Goal: Task Accomplishment & Management: Use online tool/utility

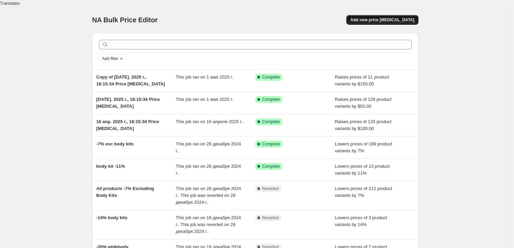
click at [391, 17] on span "Add new price [MEDICAL_DATA]" at bounding box center [382, 19] width 64 height 5
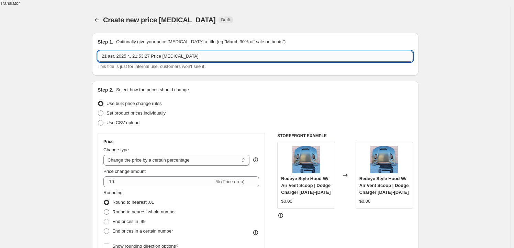
click at [202, 51] on input "21 авг. 2025 г., 21:53:27 Price [MEDICAL_DATA]" at bounding box center [254, 56] width 315 height 11
click at [189, 155] on select "Change the price to a certain amount Change the price by a certain amount Chang…" at bounding box center [176, 160] width 146 height 11
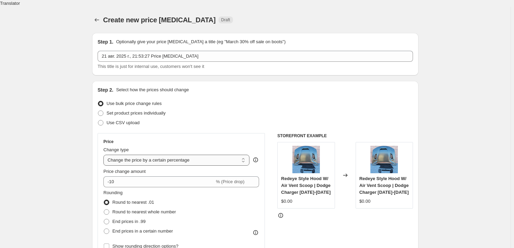
select select "to"
click at [105, 155] on select "Change the price to a certain amount Change the price by a certain amount Chang…" at bounding box center [176, 160] width 146 height 11
type input "80.00"
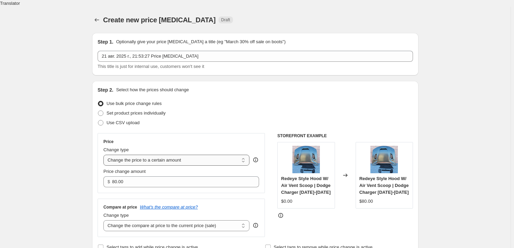
click at [202, 155] on select "Change the price to a certain amount Change the price by a certain amount Chang…" at bounding box center [176, 160] width 146 height 11
select select "by"
click at [105, 155] on select "Change the price to a certain amount Change the price by a certain amount Chang…" at bounding box center [176, 160] width 146 height 11
type input "-10.00"
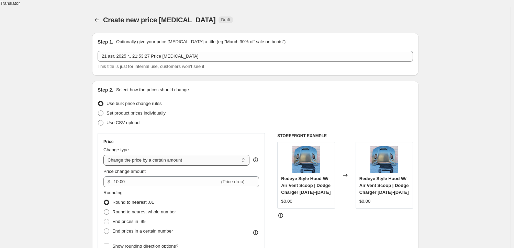
click at [198, 155] on select "Change the price to a certain amount Change the price by a certain amount Chang…" at bounding box center [176, 160] width 146 height 11
select select "to"
click at [105, 155] on select "Change the price to a certain amount Change the price by a certain amount Chang…" at bounding box center [176, 160] width 146 height 11
type input "80.00"
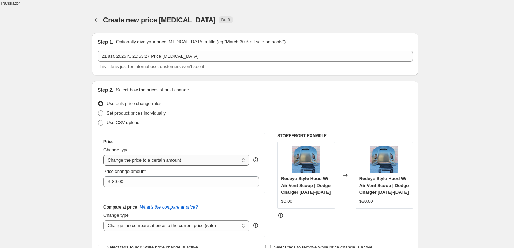
click at [195, 155] on select "Change the price to a certain amount Change the price by a certain amount Chang…" at bounding box center [176, 160] width 146 height 11
select select "percentage"
click at [105, 155] on select "Change the price to a certain amount Change the price by a certain amount Chang…" at bounding box center [176, 160] width 146 height 11
type input "-15"
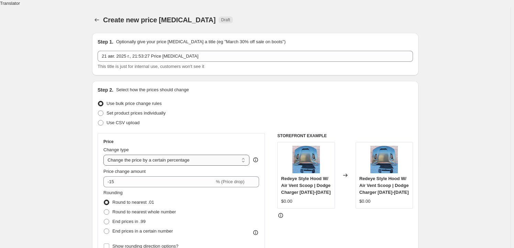
click at [194, 155] on select "Change the price to a certain amount Change the price by a certain amount Chang…" at bounding box center [176, 160] width 146 height 11
select select "bcap"
click at [105, 155] on select "Change the price to a certain amount Change the price by a certain amount Chang…" at bounding box center [176, 160] width 146 height 11
type input "-12.00"
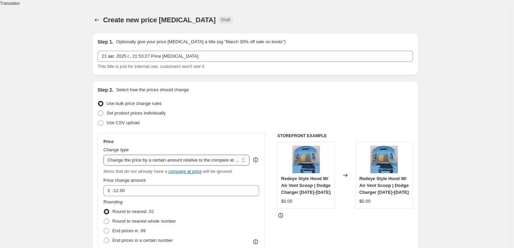
click at [191, 155] on select "Change the price to a certain amount Change the price by a certain amount Chang…" at bounding box center [176, 160] width 146 height 11
select select "pcap"
click at [105, 155] on select "Change the price to a certain amount Change the price by a certain amount Chang…" at bounding box center [176, 160] width 146 height 11
type input "-20"
click at [189, 155] on select "Change the price to a certain amount Change the price by a certain amount Chang…" at bounding box center [176, 160] width 146 height 11
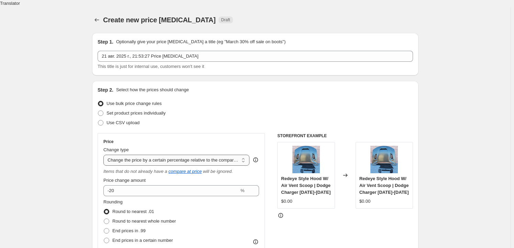
click at [105, 155] on select "Change the price to a certain amount Change the price by a certain amount Chang…" at bounding box center [176, 160] width 146 height 11
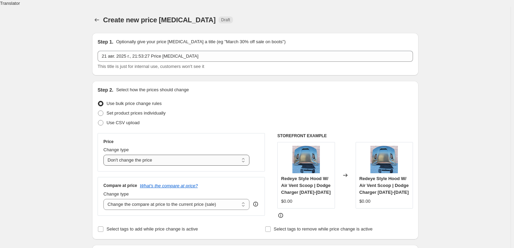
drag, startPoint x: 194, startPoint y: 155, endPoint x: 191, endPoint y: 158, distance: 4.9
click at [194, 155] on select "Change the price to a certain amount Change the price by a certain amount Chang…" at bounding box center [176, 160] width 146 height 11
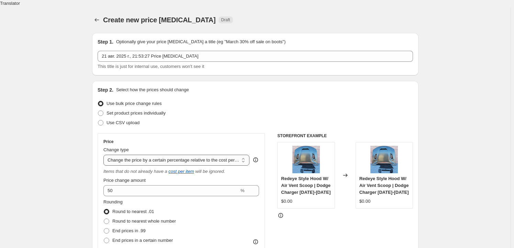
click at [197, 157] on select "Change the price to a certain amount Change the price by a certain amount Chang…" at bounding box center [176, 160] width 146 height 11
click at [105, 155] on select "Change the price to a certain amount Change the price by a certain amount Chang…" at bounding box center [176, 160] width 146 height 11
click at [171, 147] on div "Change type" at bounding box center [176, 150] width 146 height 7
click at [169, 155] on select "Change the price to a certain amount Change the price by a certain amount Chang…" at bounding box center [176, 160] width 146 height 11
select select "bcap"
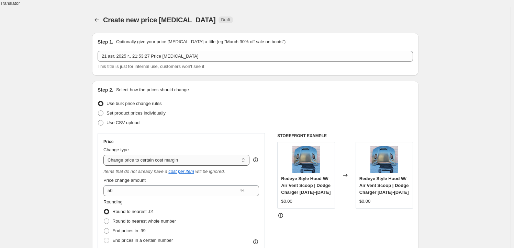
click at [105, 155] on select "Change the price to a certain amount Change the price by a certain amount Chang…" at bounding box center [176, 160] width 146 height 11
type input "-12.00"
click at [200, 147] on div "Change type Change the price to a certain amount Change the price by a certain …" at bounding box center [176, 156] width 146 height 19
click at [194, 156] on select "Change the price to a certain amount Change the price by a certain amount Chang…" at bounding box center [176, 160] width 146 height 11
select select "by"
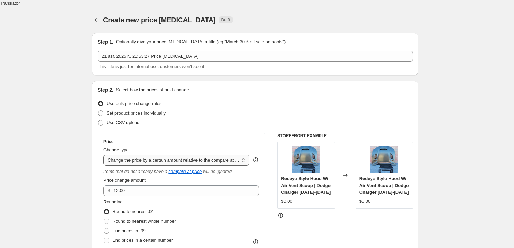
click at [105, 155] on select "Change the price to a certain amount Change the price by a certain amount Chang…" at bounding box center [176, 160] width 146 height 11
type input "-10.00"
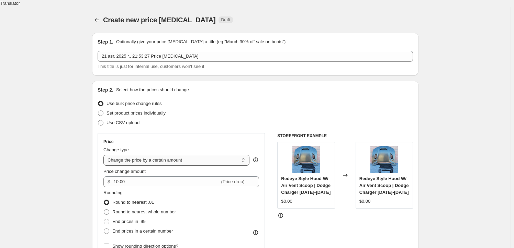
click at [199, 155] on select "Change the price to a certain amount Change the price by a certain amount Chang…" at bounding box center [176, 160] width 146 height 11
select select "to"
click at [105, 155] on select "Change the price to a certain amount Change the price by a certain amount Chang…" at bounding box center [176, 160] width 146 height 11
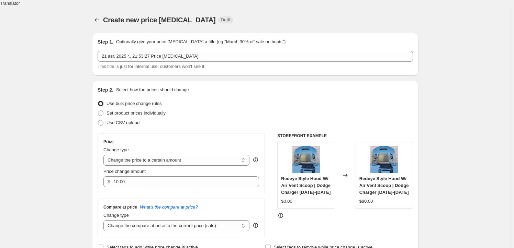
type input "80.00"
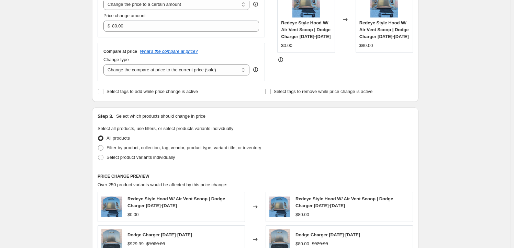
scroll to position [62, 0]
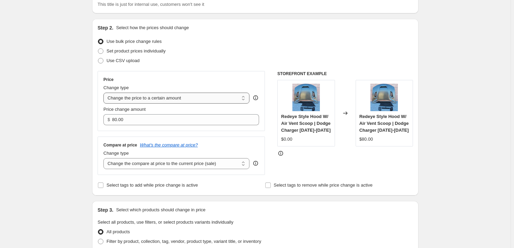
click at [182, 93] on select "Change the price to a certain amount Change the price by a certain amount Chang…" at bounding box center [176, 98] width 146 height 11
select select "by"
click at [105, 93] on select "Change the price to a certain amount Change the price by a certain amount Chang…" at bounding box center [176, 98] width 146 height 11
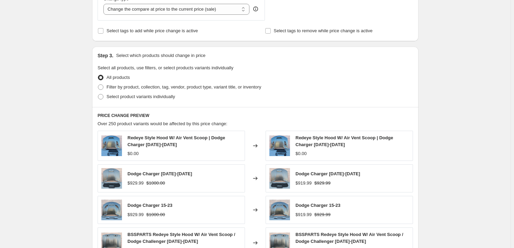
scroll to position [125, 0]
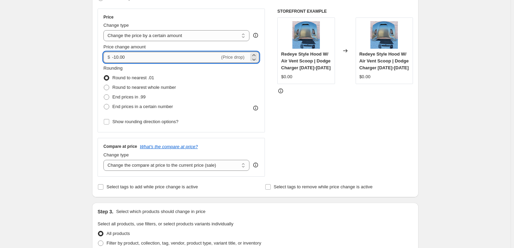
click at [176, 52] on input "-10.00" at bounding box center [165, 57] width 107 height 11
drag, startPoint x: 176, startPoint y: 51, endPoint x: 128, endPoint y: 50, distance: 48.8
click at [128, 52] on input "-10.00" at bounding box center [165, 57] width 107 height 11
type input "50.00"
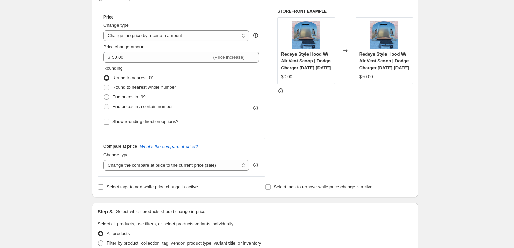
click at [389, 140] on div "STOREFRONT EXAMPLE Redeye Style Hood W/ Air Vent Scoop | Dodge Charger [DATE]-[…" at bounding box center [345, 93] width 136 height 168
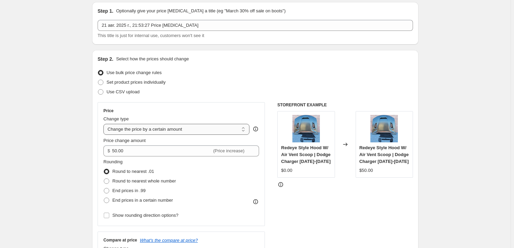
click at [215, 124] on select "Change the price to a certain amount Change the price by a certain amount Chang…" at bounding box center [176, 129] width 146 height 11
click at [105, 124] on select "Change the price to a certain amount Change the price by a certain amount Chang…" at bounding box center [176, 129] width 146 height 11
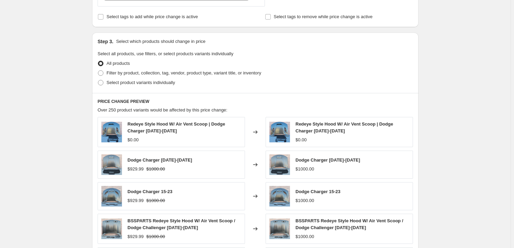
scroll to position [93, 0]
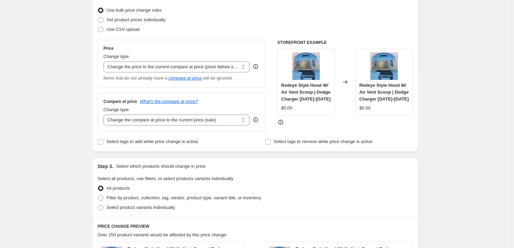
click at [220, 54] on div "Change type Change the price to a certain amount Change the price by a certain …" at bounding box center [176, 62] width 146 height 19
click at [219, 61] on select "Change the price to a certain amount Change the price by a certain amount Chang…" at bounding box center [176, 66] width 146 height 11
select select "bcap"
click at [105, 61] on select "Change the price to a certain amount Change the price by a certain amount Chang…" at bounding box center [176, 66] width 146 height 11
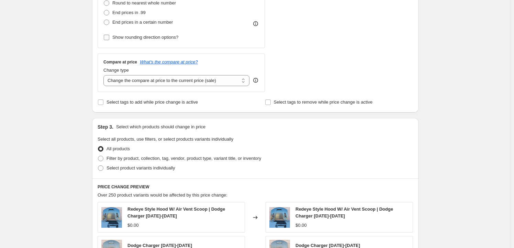
scroll to position [125, 0]
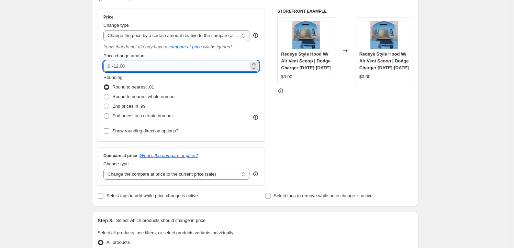
click at [164, 61] on input "-12.00" at bounding box center [180, 66] width 136 height 11
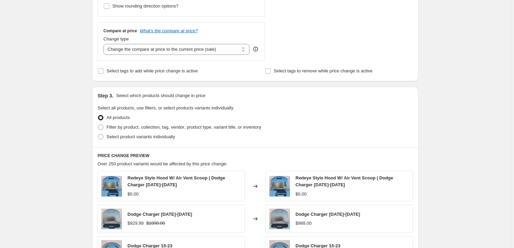
scroll to position [281, 0]
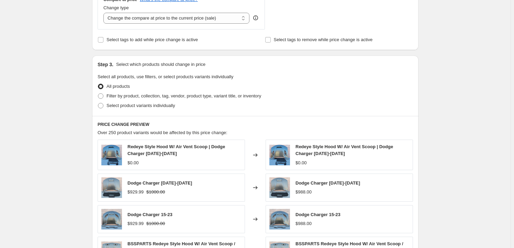
type input "50.00"
click at [354, 174] on div "Dodge Charger [DATE]-[DATE] $988.00" at bounding box center [338, 188] width 147 height 28
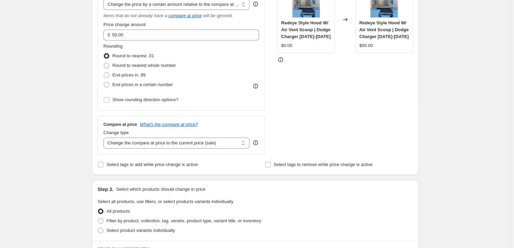
scroll to position [31, 0]
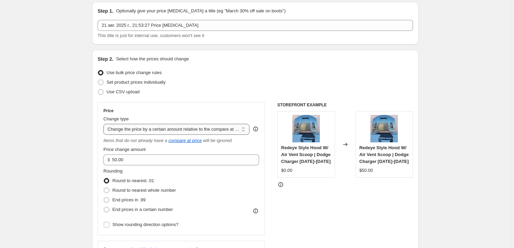
click at [215, 124] on select "Change the price to a certain amount Change the price by a certain amount Chang…" at bounding box center [176, 129] width 146 height 11
select select "margin"
type input "50"
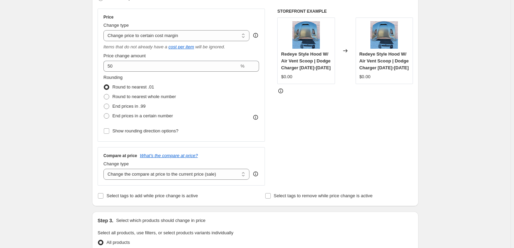
scroll to position [93, 0]
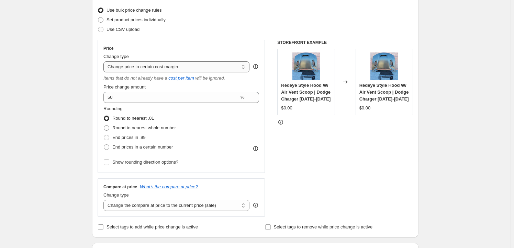
click at [206, 61] on select "Change the price to a certain amount Change the price by a certain amount Chang…" at bounding box center [176, 66] width 146 height 11
click at [105, 61] on select "Change the price to a certain amount Change the price by a certain amount Chang…" at bounding box center [176, 66] width 146 height 11
click at [200, 54] on div "Change type Change the price to a certain amount Change the price by a certain …" at bounding box center [176, 62] width 146 height 19
click at [199, 61] on select "Change the price to a certain amount Change the price by a certain amount Chang…" at bounding box center [176, 66] width 146 height 11
click at [105, 61] on select "Change the price to a certain amount Change the price by a certain amount Chang…" at bounding box center [176, 66] width 146 height 11
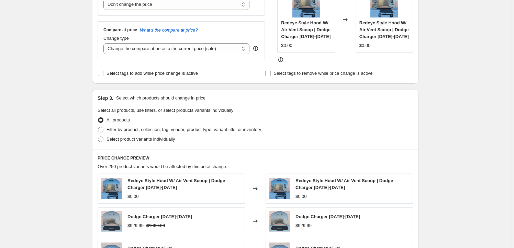
scroll to position [125, 0]
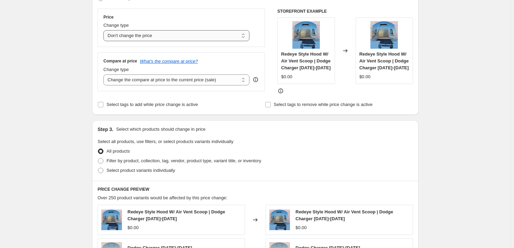
click at [200, 30] on select "Change the price to a certain amount Change the price by a certain amount Chang…" at bounding box center [176, 35] width 146 height 11
click at [197, 22] on div "Change type" at bounding box center [176, 25] width 146 height 7
click at [196, 30] on select "Change the price to a certain amount Change the price by a certain amount Chang…" at bounding box center [176, 35] width 146 height 11
click at [105, 30] on select "Change the price to a certain amount Change the price by a certain amount Chang…" at bounding box center [176, 35] width 146 height 11
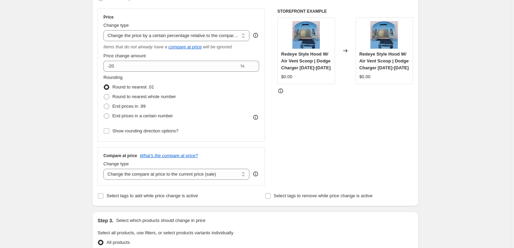
click at [208, 44] on icon "will be ignored." at bounding box center [218, 46] width 30 height 5
click at [213, 30] on select "Change the price to a certain amount Change the price by a certain amount Chang…" at bounding box center [176, 35] width 146 height 11
select select "bcap"
click at [105, 30] on select "Change the price to a certain amount Change the price by a certain amount Chang…" at bounding box center [176, 35] width 146 height 11
type input "-12.00"
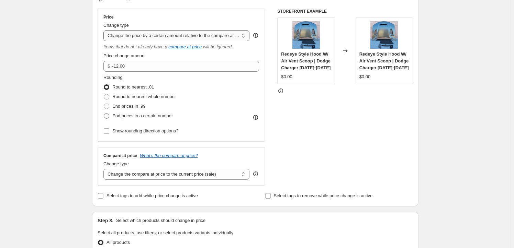
click at [206, 30] on select "Change the price to a certain amount Change the price by a certain amount Chang…" at bounding box center [176, 35] width 146 height 11
click at [105, 30] on select "Change the price to a certain amount Change the price by a certain amount Chang…" at bounding box center [176, 35] width 146 height 11
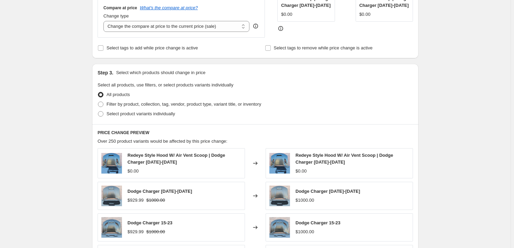
scroll to position [93, 0]
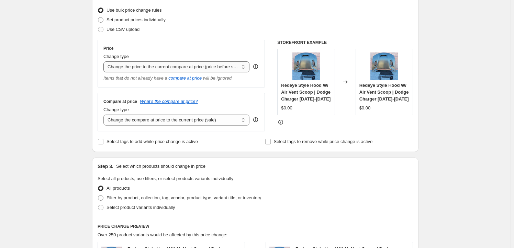
click at [204, 61] on select "Change the price to a certain amount Change the price by a certain amount Chang…" at bounding box center [176, 66] width 146 height 11
click at [105, 61] on select "Change the price to a certain amount Change the price by a certain amount Chang…" at bounding box center [176, 66] width 146 height 11
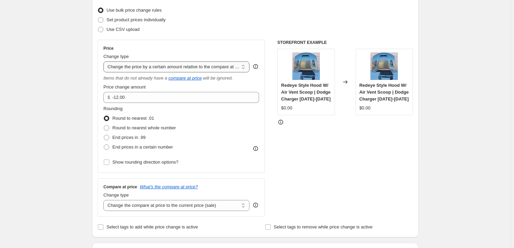
click at [204, 61] on select "Change the price to a certain amount Change the price by a certain amount Chang…" at bounding box center [176, 66] width 146 height 11
select select "pcap"
click at [105, 61] on select "Change the price to a certain amount Change the price by a certain amount Chang…" at bounding box center [176, 66] width 146 height 11
type input "-20"
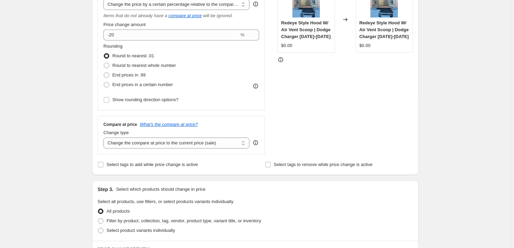
scroll to position [125, 0]
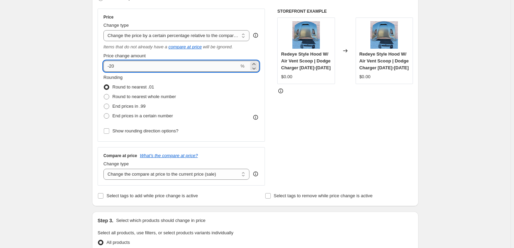
click at [154, 61] on input "-20" at bounding box center [171, 66] width 136 height 11
click at [194, 30] on select "Change the price to a certain amount Change the price by a certain amount Chang…" at bounding box center [176, 35] width 146 height 11
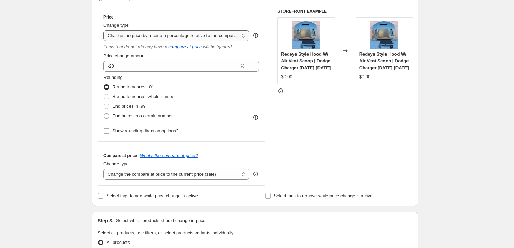
select select "ecap"
click at [105, 30] on select "Change the price to a certain amount Change the price by a certain amount Chang…" at bounding box center [176, 35] width 146 height 11
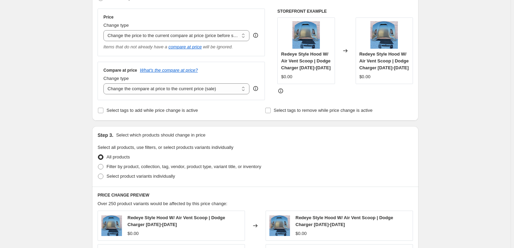
scroll to position [0, 0]
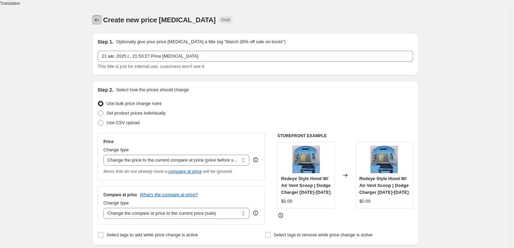
click at [96, 16] on button "Price change jobs" at bounding box center [97, 20] width 10 height 10
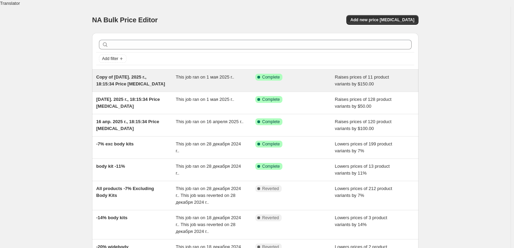
click at [166, 77] on div "Copy of [DATE]. 2025 г., 18:15:34 Price [MEDICAL_DATA]" at bounding box center [136, 81] width 80 height 14
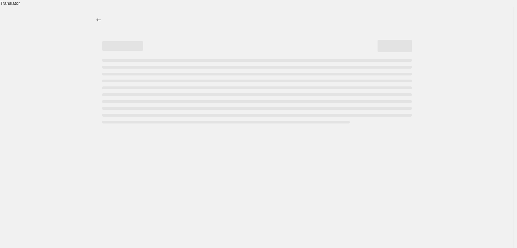
select select "by"
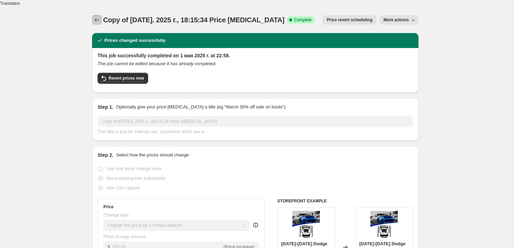
click at [102, 16] on button "Price change jobs" at bounding box center [97, 20] width 10 height 10
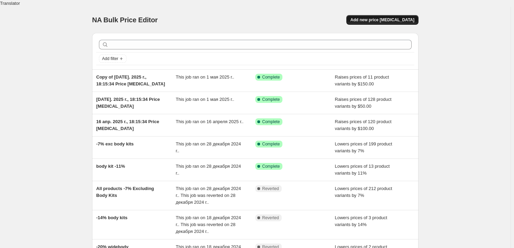
click at [381, 17] on span "Add new price [MEDICAL_DATA]" at bounding box center [382, 19] width 64 height 5
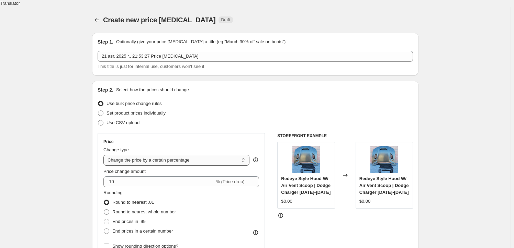
click at [162, 155] on select "Change the price to a certain amount Change the price by a certain amount Chang…" at bounding box center [176, 160] width 146 height 11
select select "bcap"
click at [105, 155] on select "Change the price to a certain amount Change the price by a certain amount Chang…" at bounding box center [176, 160] width 146 height 11
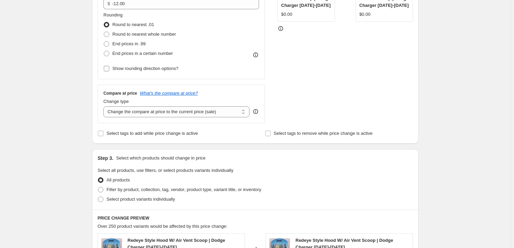
scroll to position [125, 0]
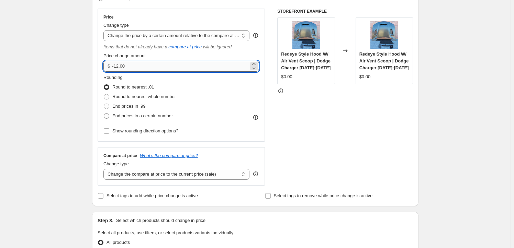
click at [148, 61] on input "-12.00" at bounding box center [180, 66] width 136 height 11
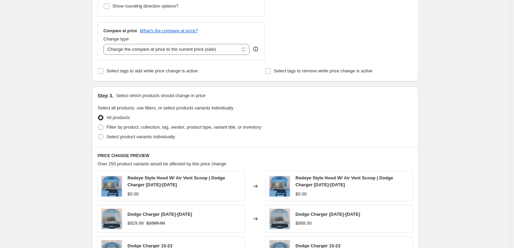
type input "50.00"
click at [439, 110] on div "Create new price [MEDICAL_DATA]. This page is ready Create new price [MEDICAL_D…" at bounding box center [255, 107] width 510 height 700
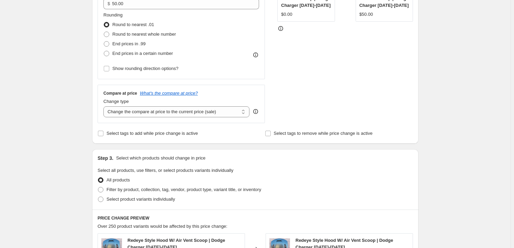
scroll to position [31, 0]
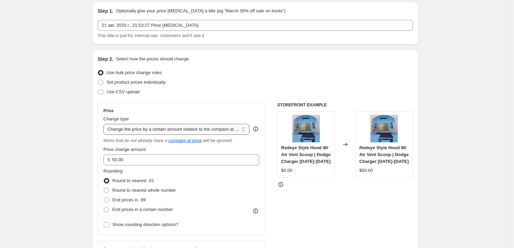
drag, startPoint x: 108, startPoint y: 122, endPoint x: 173, endPoint y: 127, distance: 65.1
click at [173, 127] on select "Change the price to a certain amount Change the price by a certain amount Chang…" at bounding box center [176, 129] width 146 height 11
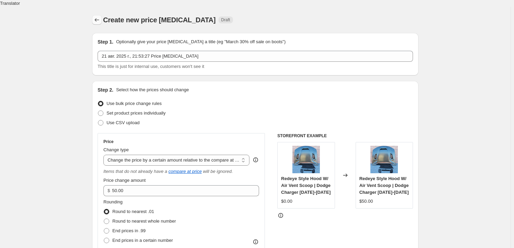
click at [100, 16] on icon "Price change jobs" at bounding box center [96, 19] width 7 height 7
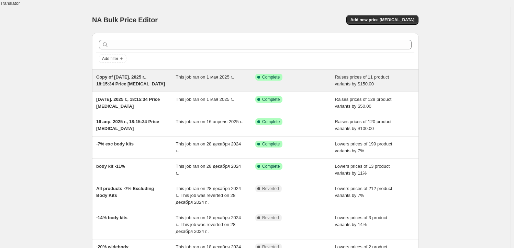
click at [186, 74] on span "This job ran on 1 мая 2025 г.." at bounding box center [205, 76] width 58 height 5
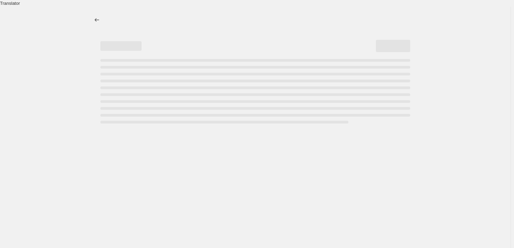
select select "by"
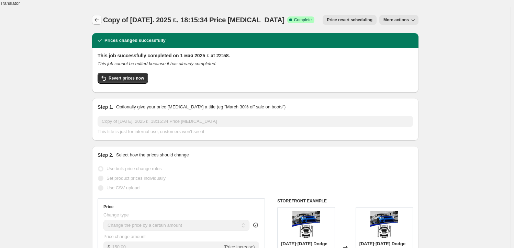
click at [100, 16] on icon "Price change jobs" at bounding box center [96, 19] width 7 height 7
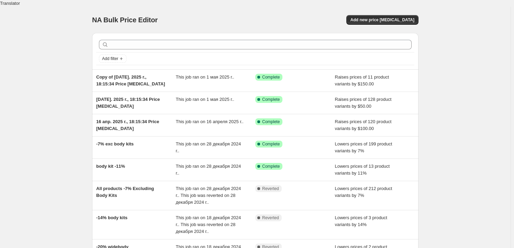
click at [366, 19] on div "NA Bulk Price Editor. This page is ready NA Bulk Price Editor Add new price [ME…" at bounding box center [255, 20] width 326 height 26
click at [373, 17] on span "Add new price [MEDICAL_DATA]" at bounding box center [382, 19] width 64 height 5
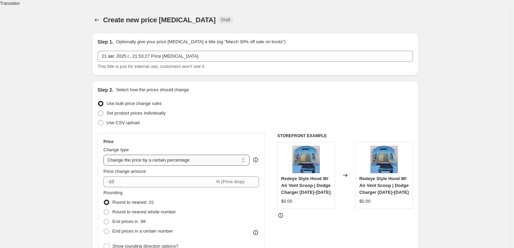
click at [184, 155] on select "Change the price to a certain amount Change the price by a certain amount Chang…" at bounding box center [176, 160] width 146 height 11
select select "by"
click at [105, 155] on select "Change the price to a certain amount Change the price by a certain amount Chang…" at bounding box center [176, 160] width 146 height 11
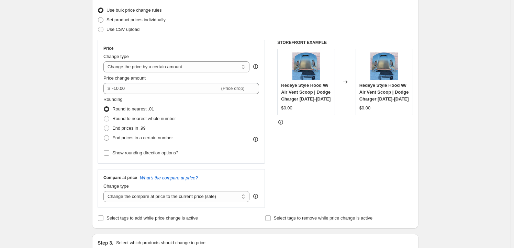
scroll to position [62, 0]
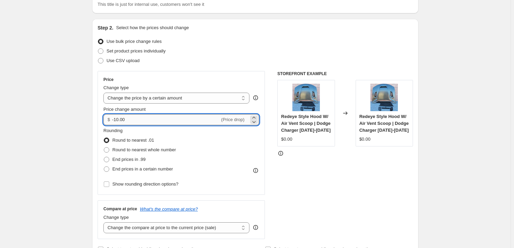
click at [134, 114] on input "-10.00" at bounding box center [165, 119] width 107 height 11
type input "50.00"
click at [370, 170] on div "STOREFRONT EXAMPLE Redeye Style Hood W/ Air Vent Scoop | Dodge Charger [DATE]-[…" at bounding box center [345, 155] width 136 height 168
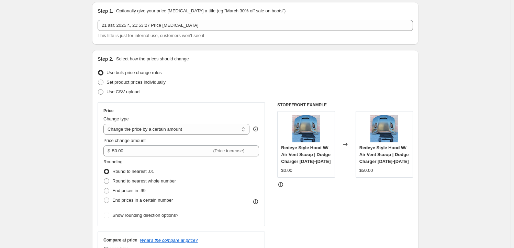
scroll to position [0, 0]
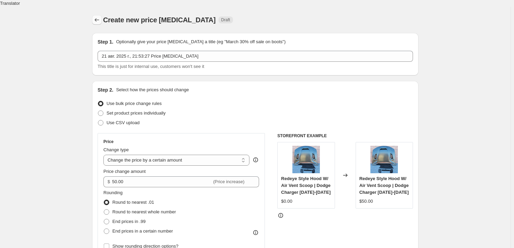
click at [95, 15] on button "Price change jobs" at bounding box center [97, 20] width 10 height 10
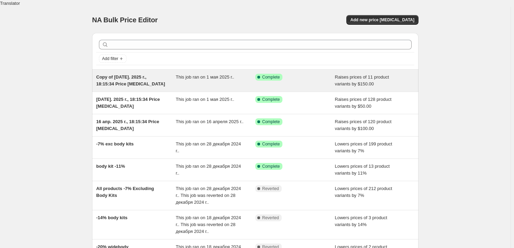
click at [185, 74] on span "This job ran on 1 мая 2025 г.." at bounding box center [205, 76] width 58 height 5
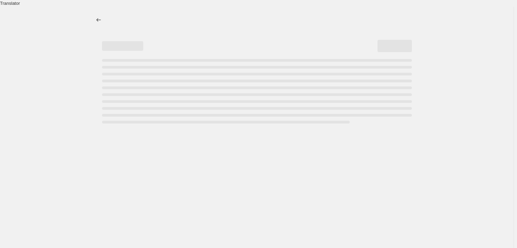
select select "by"
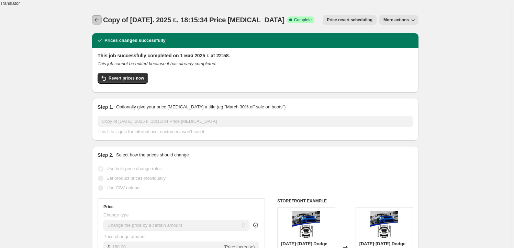
click at [102, 15] on button "Price change jobs" at bounding box center [97, 20] width 10 height 10
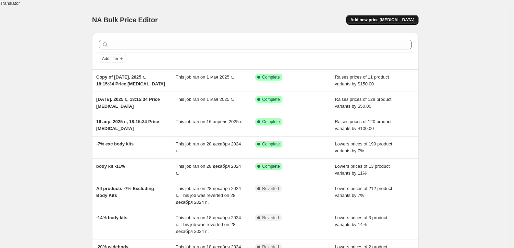
click at [389, 15] on button "Add new price [MEDICAL_DATA]" at bounding box center [382, 20] width 72 height 10
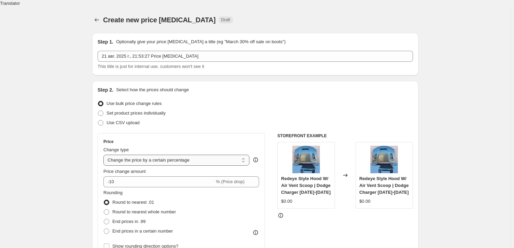
click at [171, 155] on select "Change the price to a certain amount Change the price by a certain amount Chang…" at bounding box center [176, 160] width 146 height 11
select select "by"
click at [105, 155] on select "Change the price to a certain amount Change the price by a certain amount Chang…" at bounding box center [176, 160] width 146 height 11
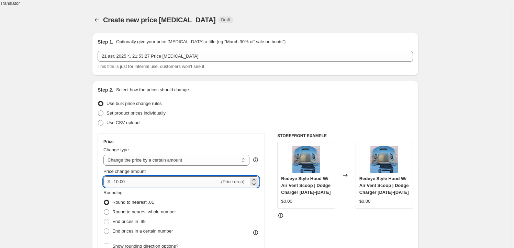
click at [161, 176] on input "-10.00" at bounding box center [165, 181] width 107 height 11
click at [157, 176] on input "-10.00" at bounding box center [165, 181] width 107 height 11
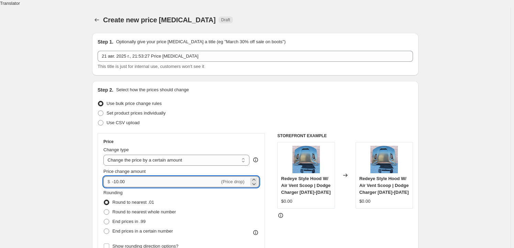
click at [157, 176] on input "-10.00" at bounding box center [165, 181] width 107 height 11
type input "50.00"
click at [319, 236] on div "STOREFRONT EXAMPLE Redeye Style Hood W/ Air Vent Scoop | Dodge Charger [DATE]-[…" at bounding box center [345, 217] width 136 height 168
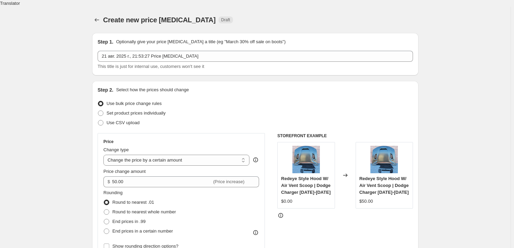
scroll to position [156, 0]
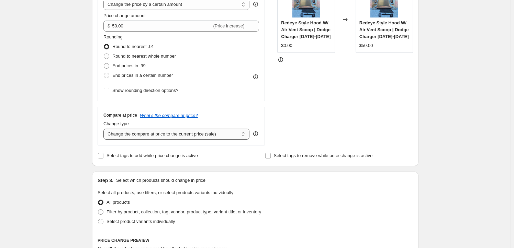
click at [202, 129] on select "Change the compare at price to the current price (sale) Change the compare at p…" at bounding box center [176, 134] width 146 height 11
select select "by"
click at [105, 129] on select "Change the compare at price to the current price (sale) Change the compare at p…" at bounding box center [176, 134] width 146 height 11
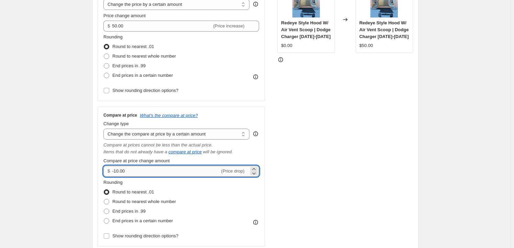
click at [182, 166] on input "-10.00" at bounding box center [165, 171] width 107 height 11
type input "50.00"
click at [327, 174] on div "STOREFRONT EXAMPLE Redeye Style Hood W/ Air Vent Scoop | Dodge Charger [DATE]-[…" at bounding box center [345, 111] width 136 height 269
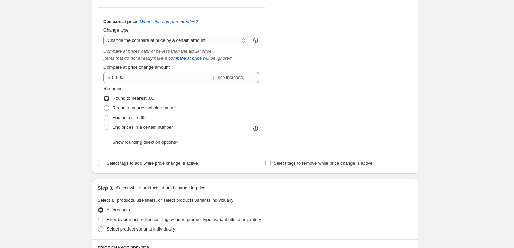
scroll to position [312, 0]
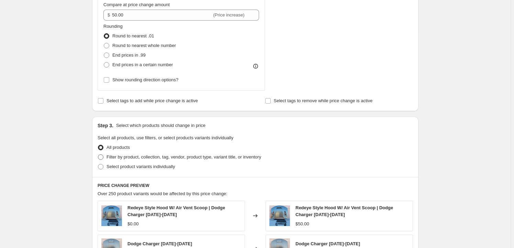
click at [243, 154] on span "Filter by product, collection, tag, vendor, product type, variant title, or inv…" at bounding box center [183, 156] width 154 height 5
click at [98, 154] on input "Filter by product, collection, tag, vendor, product type, variant title, or inv…" at bounding box center [98, 154] width 0 height 0
radio input "true"
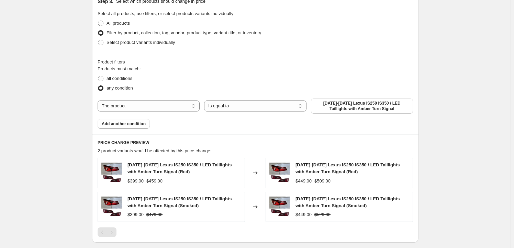
scroll to position [405, 0]
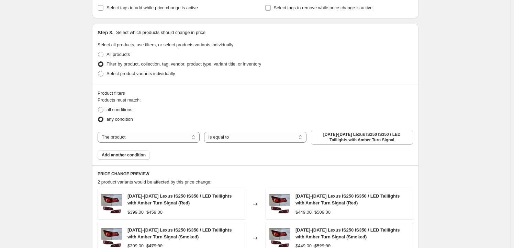
click at [152, 136] on div "The product The product's collection The product's tag The product's vendor The…" at bounding box center [254, 137] width 315 height 15
click at [158, 132] on select "The product The product's collection The product's tag The product's vendor The…" at bounding box center [148, 137] width 102 height 11
select select "title"
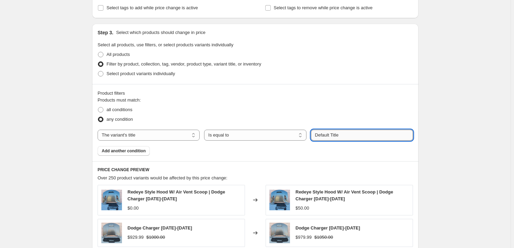
click at [335, 130] on input "Default Title" at bounding box center [362, 135] width 102 height 11
click at [179, 130] on select "The product The product's collection The product's tag The product's vendor The…" at bounding box center [148, 135] width 102 height 11
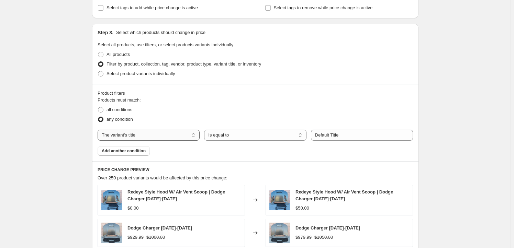
click at [179, 130] on select "The product The product's collection The product's tag The product's vendor The…" at bounding box center [148, 135] width 102 height 11
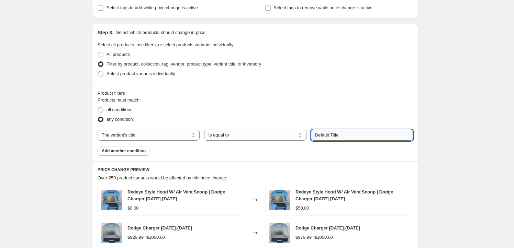
click at [333, 130] on input "Default Title" at bounding box center [362, 135] width 102 height 11
type input "bumper"
click at [341, 148] on div "Products must match: all conditions any condition The product The product's col…" at bounding box center [254, 126] width 315 height 59
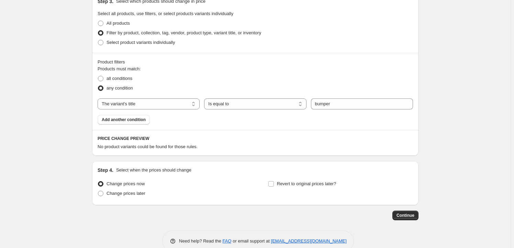
scroll to position [444, 0]
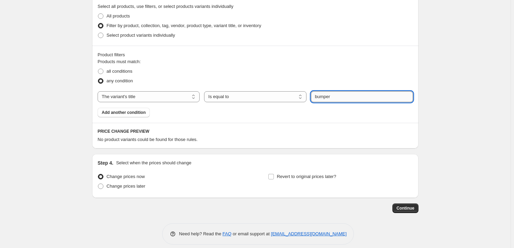
click at [357, 91] on input "bumper" at bounding box center [362, 96] width 102 height 11
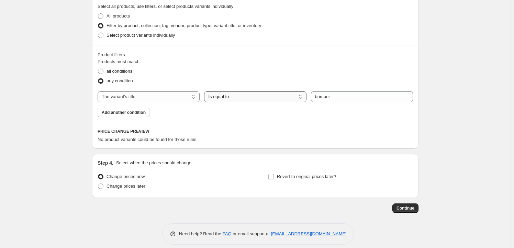
click at [240, 91] on select "Is equal to Is not equal to Contains" at bounding box center [255, 96] width 102 height 11
click at [283, 91] on select "Is equal to Is not equal to Contains" at bounding box center [255, 96] width 102 height 11
select select "equal"
click at [175, 91] on select "The product The product's collection The product's tag The product's vendor The…" at bounding box center [148, 96] width 102 height 11
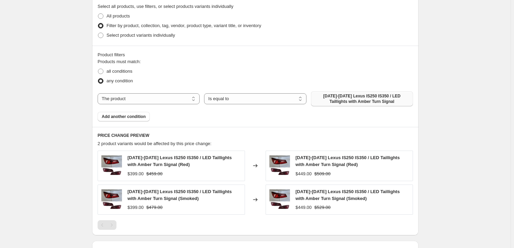
click at [342, 93] on span "[DATE]-[DATE] Lexus IS250 IS350 / LED Taillights with Amber Turn Signal" at bounding box center [362, 98] width 94 height 11
click at [174, 93] on select "The product The product's collection The product's tag The product's vendor The…" at bounding box center [148, 98] width 102 height 11
select select "collection"
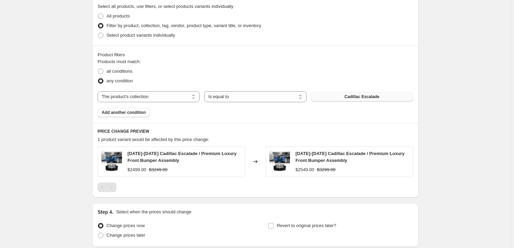
click at [346, 92] on button "Cadillac Escalade" at bounding box center [362, 97] width 102 height 10
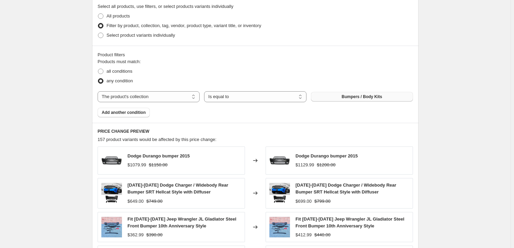
click at [360, 94] on span "Bumpers / Body Kits" at bounding box center [361, 96] width 41 height 5
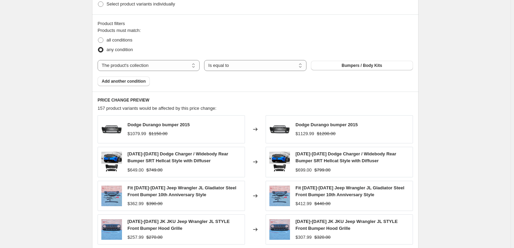
scroll to position [569, 0]
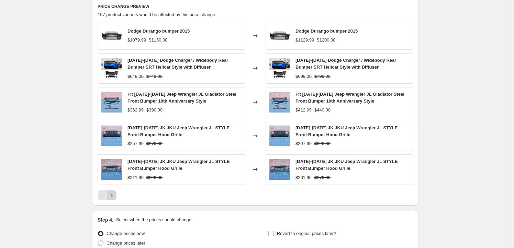
click at [113, 192] on icon "Next" at bounding box center [111, 195] width 7 height 7
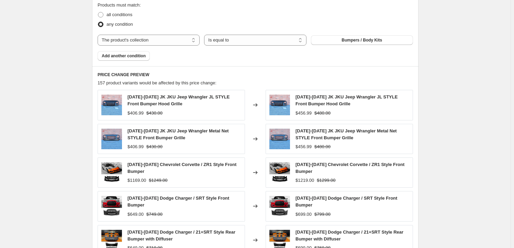
scroll to position [469, 0]
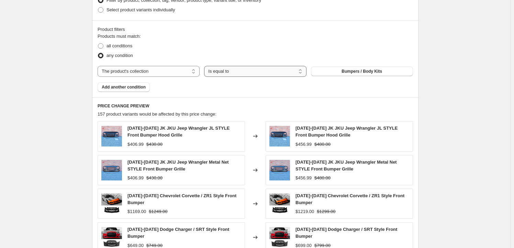
click at [245, 66] on select "Is equal to Is not equal to" at bounding box center [255, 71] width 102 height 11
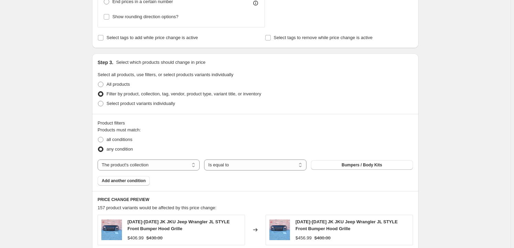
scroll to position [344, 0]
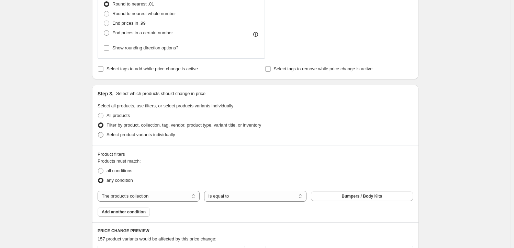
click at [171, 132] on span "Select product variants individually" at bounding box center [140, 134] width 68 height 5
click at [98, 132] on input "Select product variants individually" at bounding box center [98, 132] width 0 height 0
radio input "true"
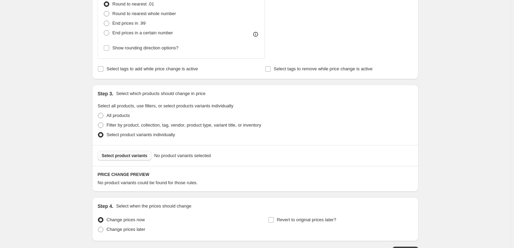
click at [140, 153] on span "Select product variants" at bounding box center [125, 155] width 46 height 5
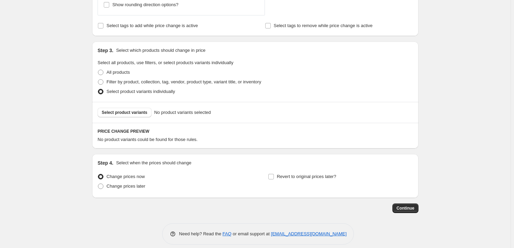
scroll to position [262, 0]
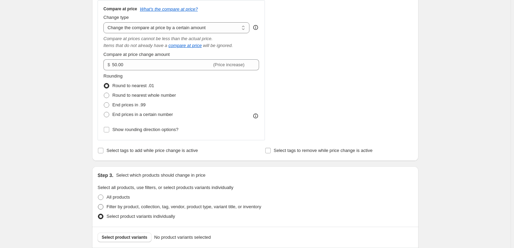
click at [180, 204] on span "Filter by product, collection, tag, vendor, product type, variant title, or inv…" at bounding box center [183, 206] width 154 height 5
click at [98, 204] on input "Filter by product, collection, tag, vendor, product type, variant title, or inv…" at bounding box center [98, 204] width 0 height 0
radio input "true"
select select "collection"
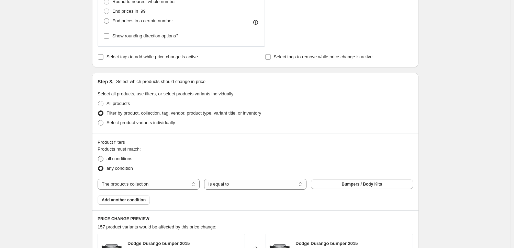
click at [128, 156] on span "all conditions" at bounding box center [119, 158] width 26 height 5
click at [98, 156] on input "all conditions" at bounding box center [98, 156] width 0 height 0
radio input "true"
click at [124, 166] on span "any condition" at bounding box center [119, 168] width 26 height 5
click at [98, 166] on input "any condition" at bounding box center [98, 166] width 0 height 0
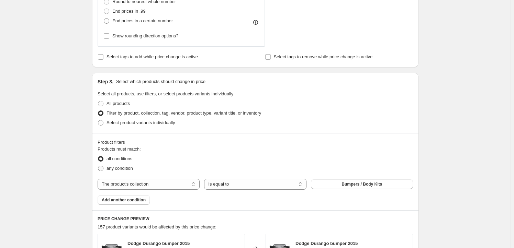
radio input "true"
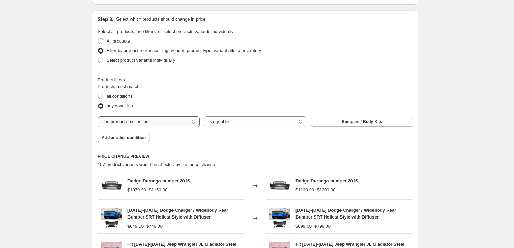
click at [181, 118] on select "The product The product's collection The product's tag The product's vendor The…" at bounding box center [148, 121] width 102 height 11
click at [182, 116] on select "The product The product's collection The product's tag The product's vendor The…" at bounding box center [148, 121] width 102 height 11
click at [339, 117] on button "Bumpers / Body Kits" at bounding box center [362, 122] width 102 height 10
click at [167, 118] on select "The product The product's collection The product's tag The product's vendor The…" at bounding box center [148, 121] width 102 height 11
select select "product"
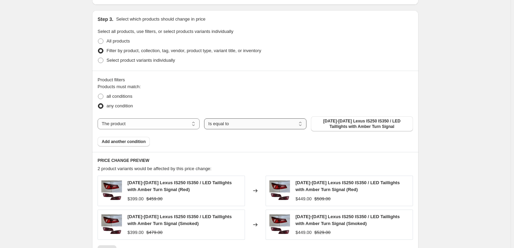
click at [258, 118] on select "Is equal to Is not equal to" at bounding box center [255, 123] width 102 height 11
click at [276, 118] on select "Is equal to Is not equal to" at bounding box center [255, 123] width 102 height 11
click at [340, 118] on span "[DATE]-[DATE] Lexus IS250 IS350 / LED Taillights with Amber Turn Signal" at bounding box center [362, 123] width 94 height 11
click at [113, 38] on label "All products" at bounding box center [113, 41] width 32 height 10
click at [98, 38] on input "All products" at bounding box center [98, 38] width 0 height 0
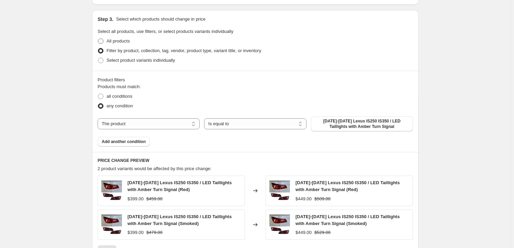
radio input "true"
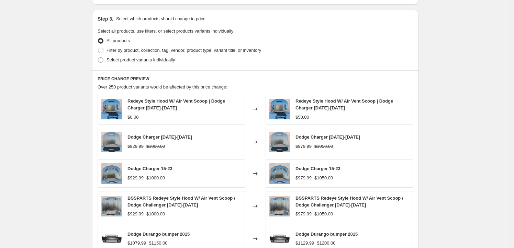
scroll to position [388, 0]
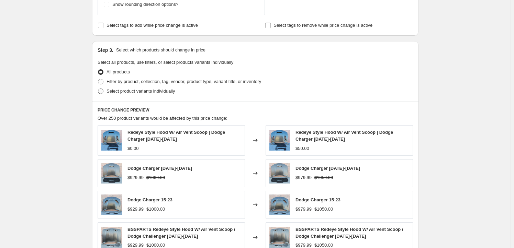
click at [156, 89] on span "Select product variants individually" at bounding box center [140, 91] width 68 height 5
click at [98, 89] on input "Select product variants individually" at bounding box center [98, 89] width 0 height 0
radio input "true"
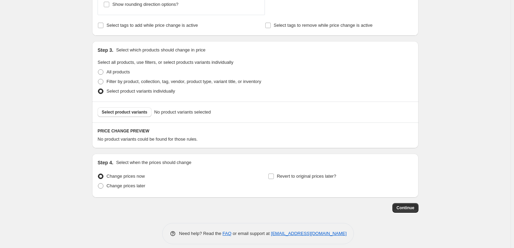
scroll to position [387, 0]
click at [146, 108] on button "Select product variants" at bounding box center [124, 113] width 54 height 10
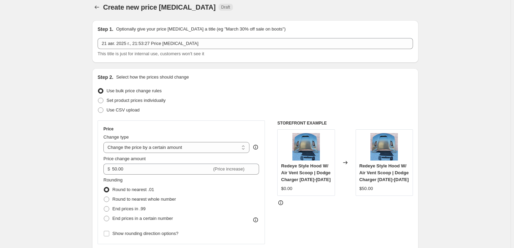
scroll to position [0, 0]
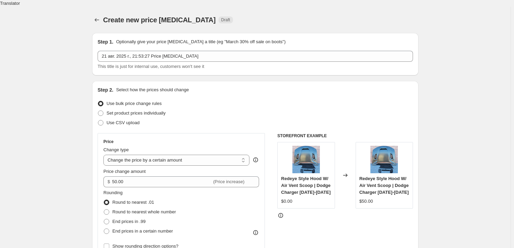
drag, startPoint x: 98, startPoint y: 15, endPoint x: 150, endPoint y: 1, distance: 53.6
click at [150, 7] on div "Create new price [MEDICAL_DATA]. This page is ready Create new price [MEDICAL_D…" at bounding box center [255, 20] width 326 height 26
click at [97, 16] on icon "Price change jobs" at bounding box center [96, 19] width 7 height 7
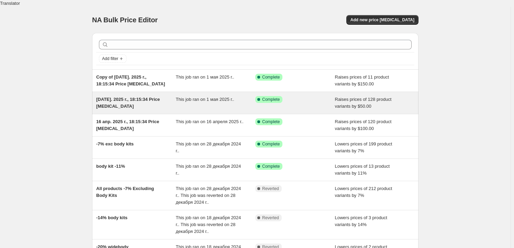
click at [139, 100] on div "[DATE]. 2025 г., 18:15:34 Price [MEDICAL_DATA]" at bounding box center [136, 103] width 80 height 14
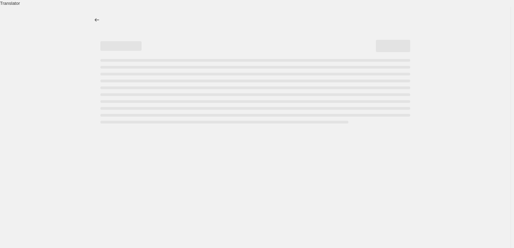
select select "by"
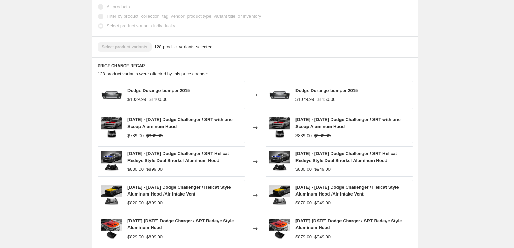
scroll to position [468, 0]
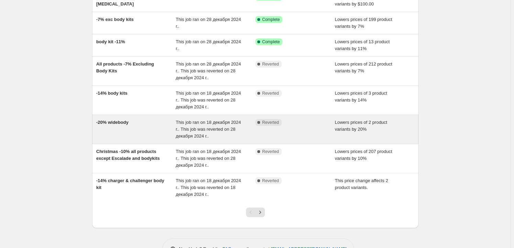
scroll to position [139, 0]
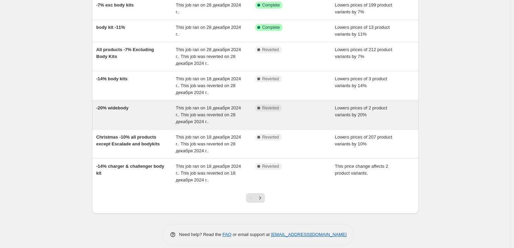
click at [164, 112] on div "-20% widebody" at bounding box center [136, 115] width 80 height 21
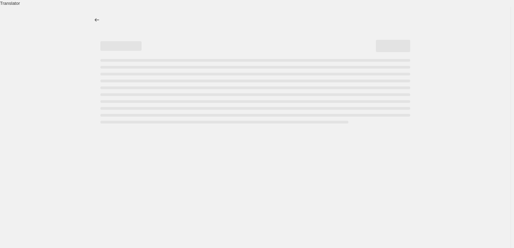
select select "percentage"
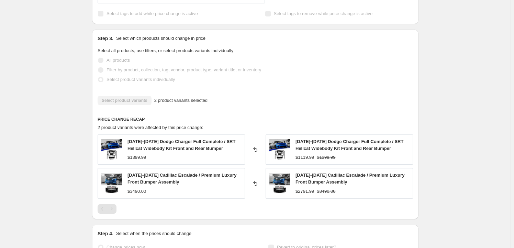
scroll to position [399, 0]
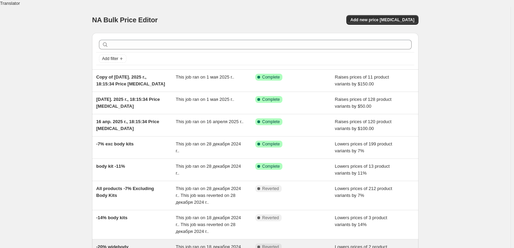
scroll to position [139, 0]
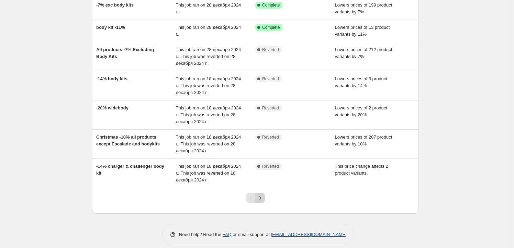
click at [265, 193] on button "Next" at bounding box center [260, 198] width 10 height 10
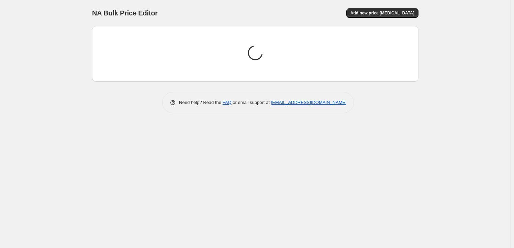
scroll to position [0, 0]
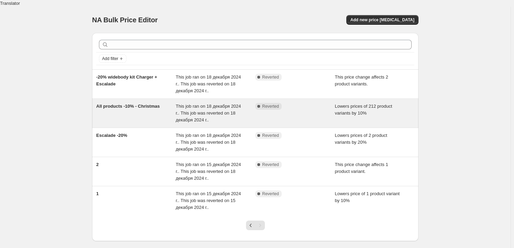
click at [227, 115] on div "This job ran on 18 декабря 2024 г.. This job was reverted on 18 декабря 2024 г.." at bounding box center [216, 113] width 80 height 21
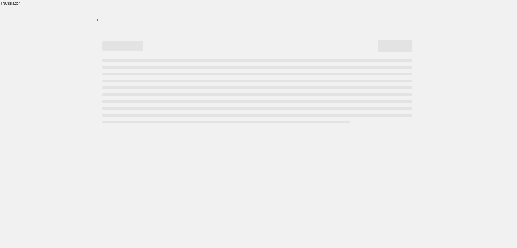
select select "percentage"
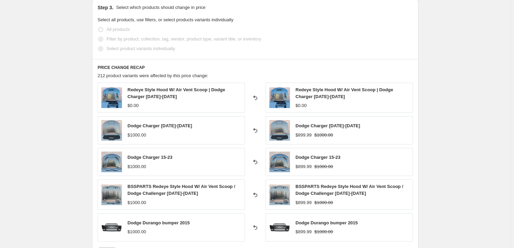
scroll to position [472, 0]
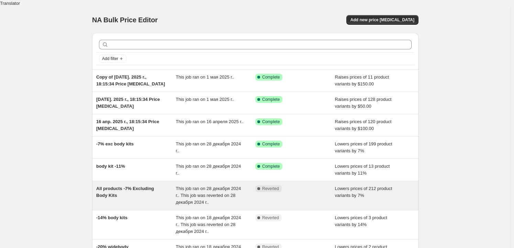
scroll to position [139, 0]
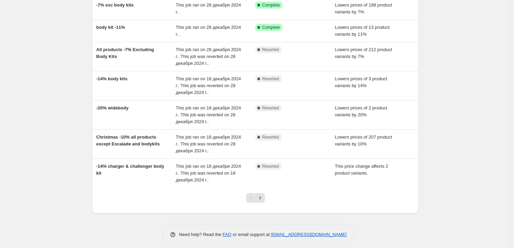
click at [250, 193] on div "Pagination" at bounding box center [251, 198] width 10 height 10
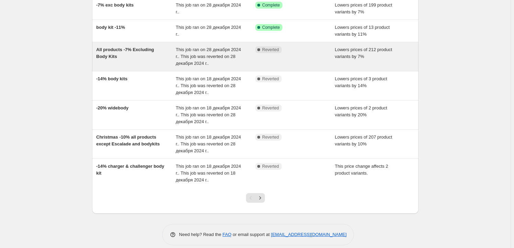
scroll to position [14, 0]
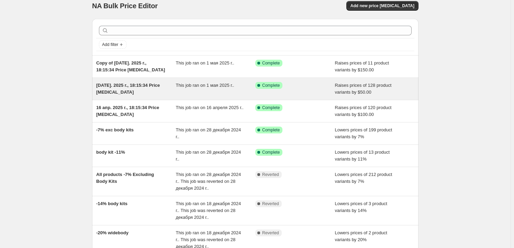
click at [198, 83] on div "This job ran on 1 мая 2025 г.." at bounding box center [216, 89] width 80 height 14
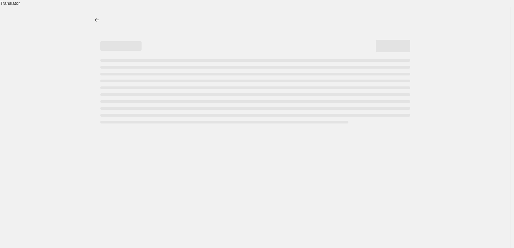
select select "by"
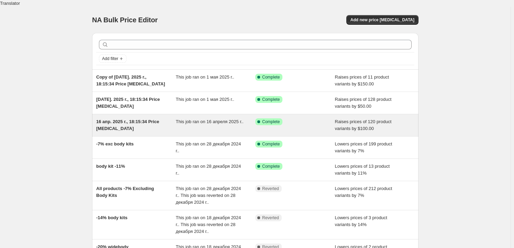
click at [184, 119] on div "This job ran on 16 апреля 2025 г.." at bounding box center [216, 125] width 80 height 14
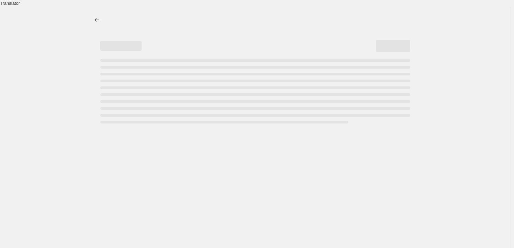
select select "by"
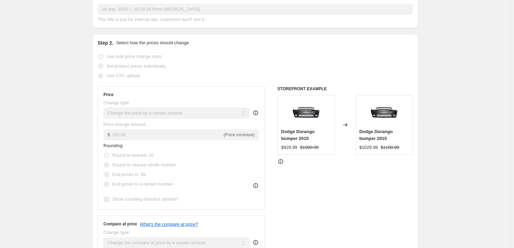
scroll to position [156, 0]
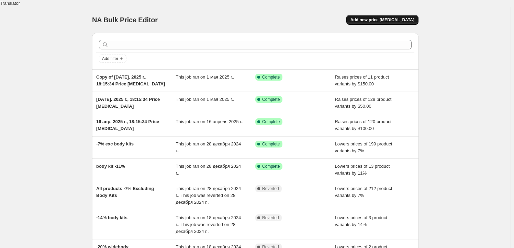
click at [397, 17] on span "Add new price [MEDICAL_DATA]" at bounding box center [382, 19] width 64 height 5
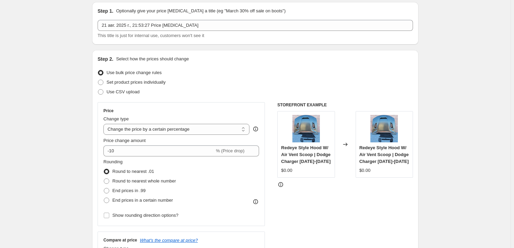
scroll to position [62, 0]
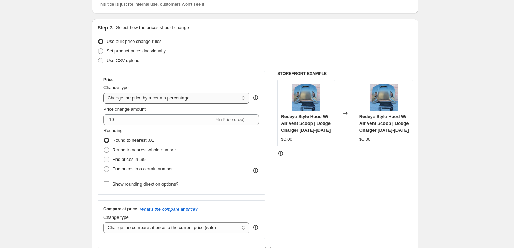
click at [178, 93] on select "Change the price to a certain amount Change the price by a certain amount Chang…" at bounding box center [176, 98] width 146 height 11
select select "by"
click at [105, 93] on select "Change the price to a certain amount Change the price by a certain amount Chang…" at bounding box center [176, 98] width 146 height 11
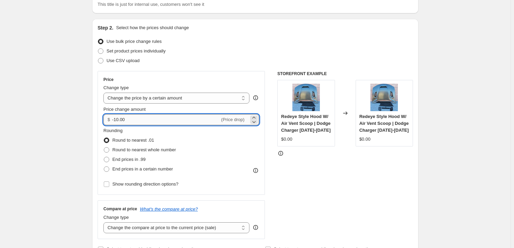
click at [180, 115] on input "-10.00" at bounding box center [165, 119] width 107 height 11
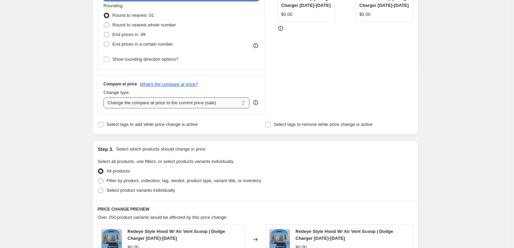
type input "50.00"
click at [199, 100] on select "Change the compare at price to the current price (sale) Change the compare at p…" at bounding box center [176, 102] width 146 height 11
select select "by"
click at [105, 97] on select "Change the compare at price to the current price (sale) Change the compare at p…" at bounding box center [176, 102] width 146 height 11
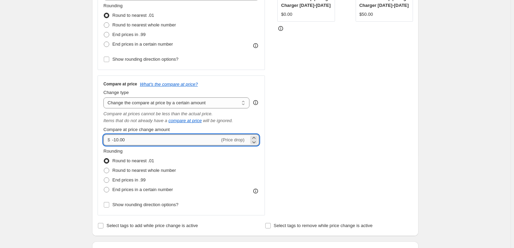
click at [177, 136] on input "-10.00" at bounding box center [165, 140] width 107 height 11
type input "50.00"
click at [366, 136] on div "STOREFRONT EXAMPLE Redeye Style Hood W/ Air Vent Scoop | Dodge Charger [DATE]-[…" at bounding box center [345, 80] width 136 height 269
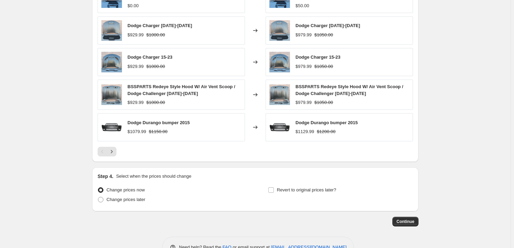
scroll to position [343, 0]
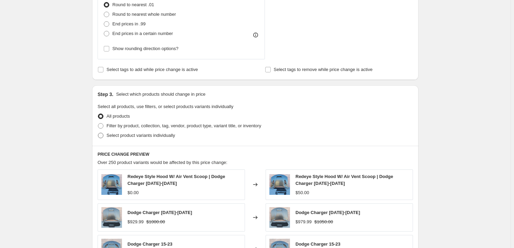
click at [163, 133] on span "Select product variants individually" at bounding box center [140, 135] width 68 height 5
click at [98, 133] on input "Select product variants individually" at bounding box center [98, 133] width 0 height 0
radio input "true"
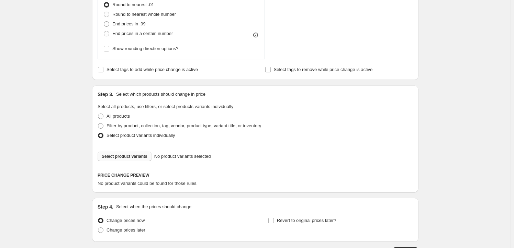
click at [137, 154] on span "Select product variants" at bounding box center [125, 156] width 46 height 5
click at [130, 154] on span "Select product variants" at bounding box center [125, 156] width 46 height 5
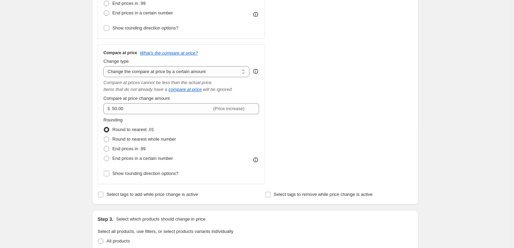
scroll to position [312, 0]
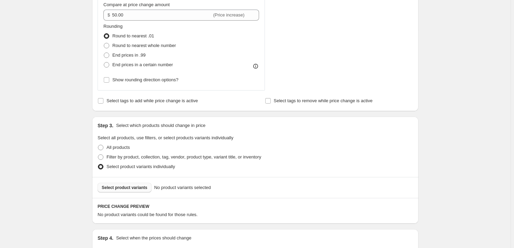
click at [141, 185] on span "Select product variants" at bounding box center [125, 187] width 46 height 5
